Goal: Task Accomplishment & Management: Complete application form

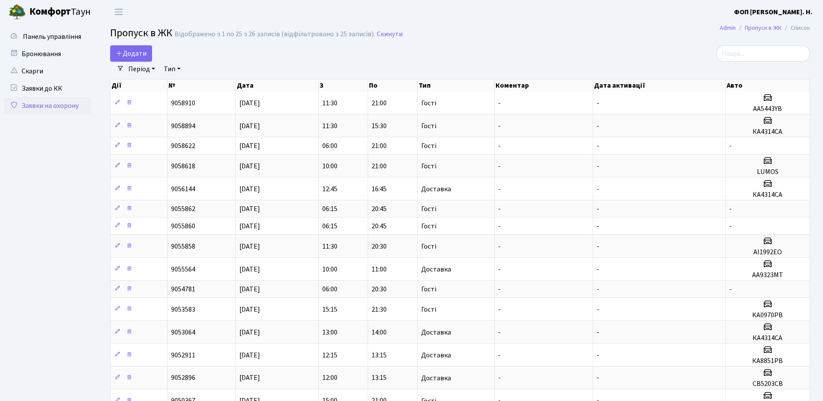
select select "25"
click at [753, 55] on input "search" at bounding box center [763, 53] width 94 height 16
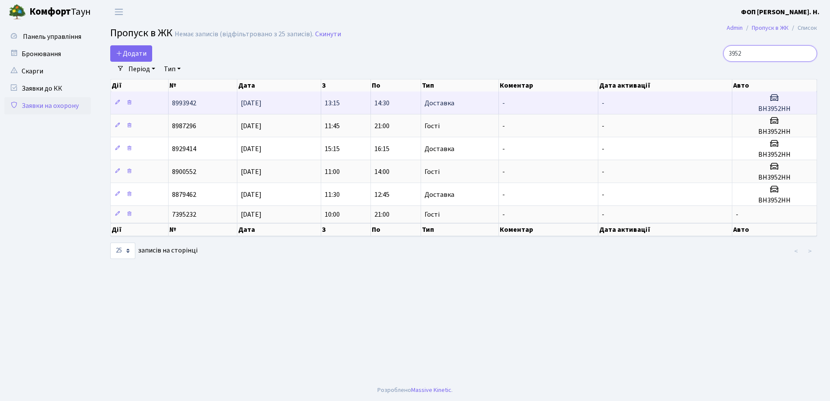
type input "3952"
drag, startPoint x: 799, startPoint y: 108, endPoint x: 749, endPoint y: 108, distance: 50.1
click at [749, 108] on h5 "ВН3952НН" at bounding box center [773, 109] width 77 height 8
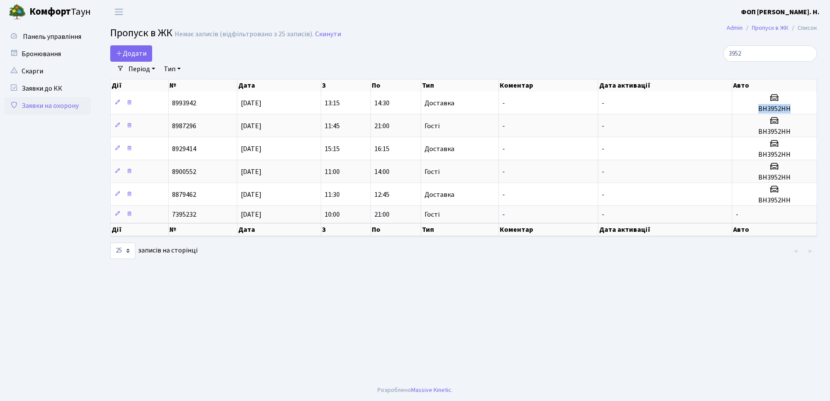
copy h5 "ВН3952НН"
click at [806, 52] on input "3952" at bounding box center [770, 53] width 94 height 16
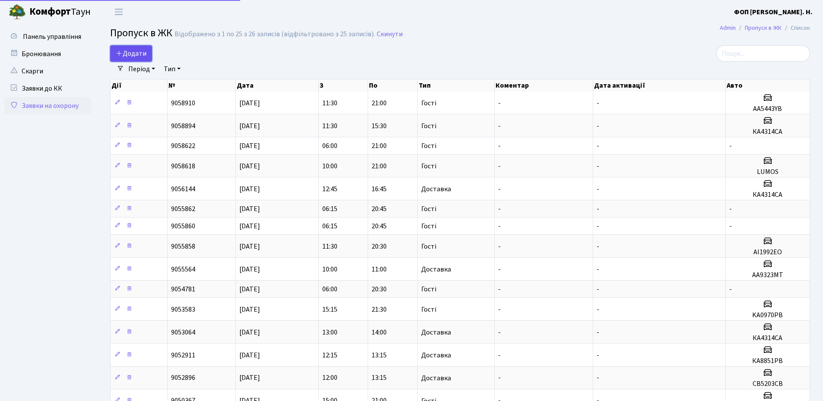
click at [145, 55] on span "Додати" at bounding box center [131, 54] width 31 height 10
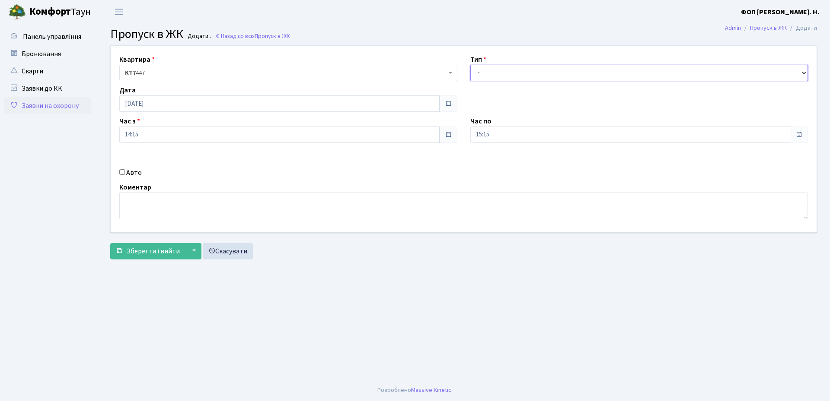
drag, startPoint x: 601, startPoint y: 70, endPoint x: 579, endPoint y: 76, distance: 22.7
click at [601, 70] on select "- Доставка Таксі Гості Сервіс" at bounding box center [639, 73] width 338 height 16
select select "3"
click at [470, 65] on select "- Доставка Таксі Гості Сервіс" at bounding box center [639, 73] width 338 height 16
click at [490, 135] on input "15:15" at bounding box center [630, 135] width 320 height 16
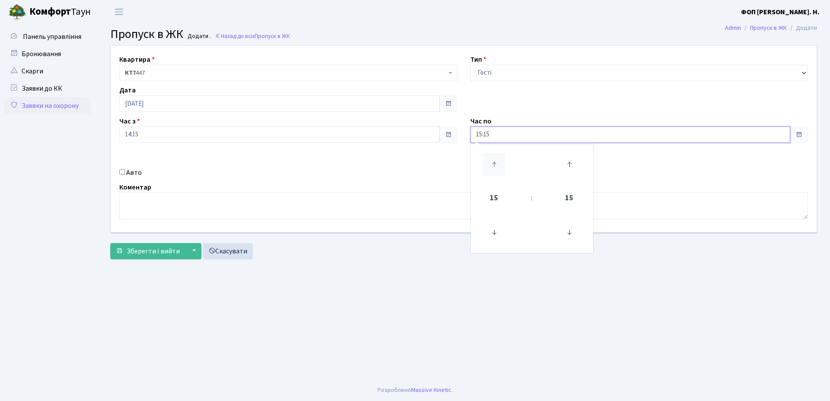
click at [491, 162] on icon at bounding box center [493, 164] width 23 height 23
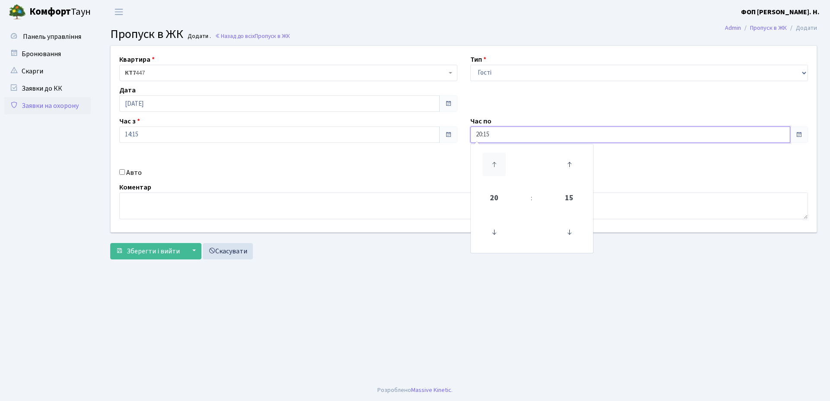
click at [491, 162] on icon at bounding box center [493, 164] width 23 height 23
type input "21:15"
click at [136, 172] on label "Авто" at bounding box center [134, 173] width 16 height 10
click at [125, 172] on input "Авто" at bounding box center [122, 172] width 6 height 6
checkbox input "true"
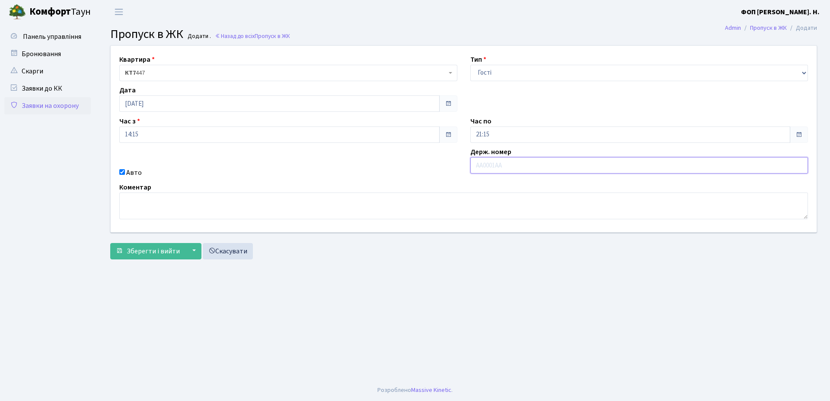
paste input "ВН3952НН"
type input "ВН3952НН"
drag, startPoint x: 151, startPoint y: 250, endPoint x: 156, endPoint y: 250, distance: 5.6
click at [151, 250] on span "Зберегти і вийти" at bounding box center [153, 252] width 53 height 10
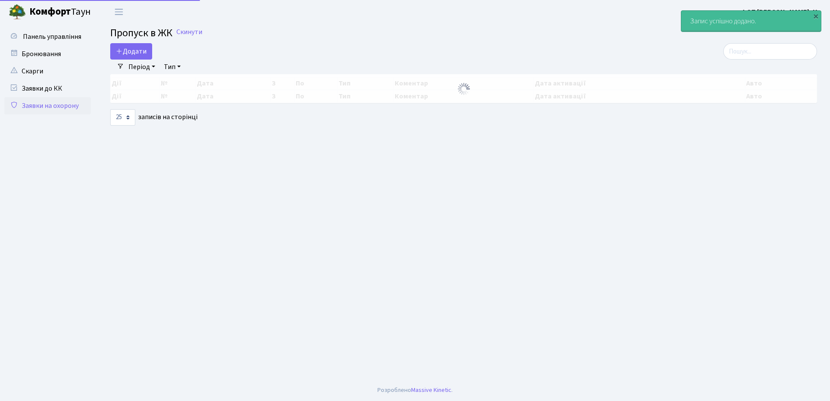
select select "25"
